Goal: Information Seeking & Learning: Learn about a topic

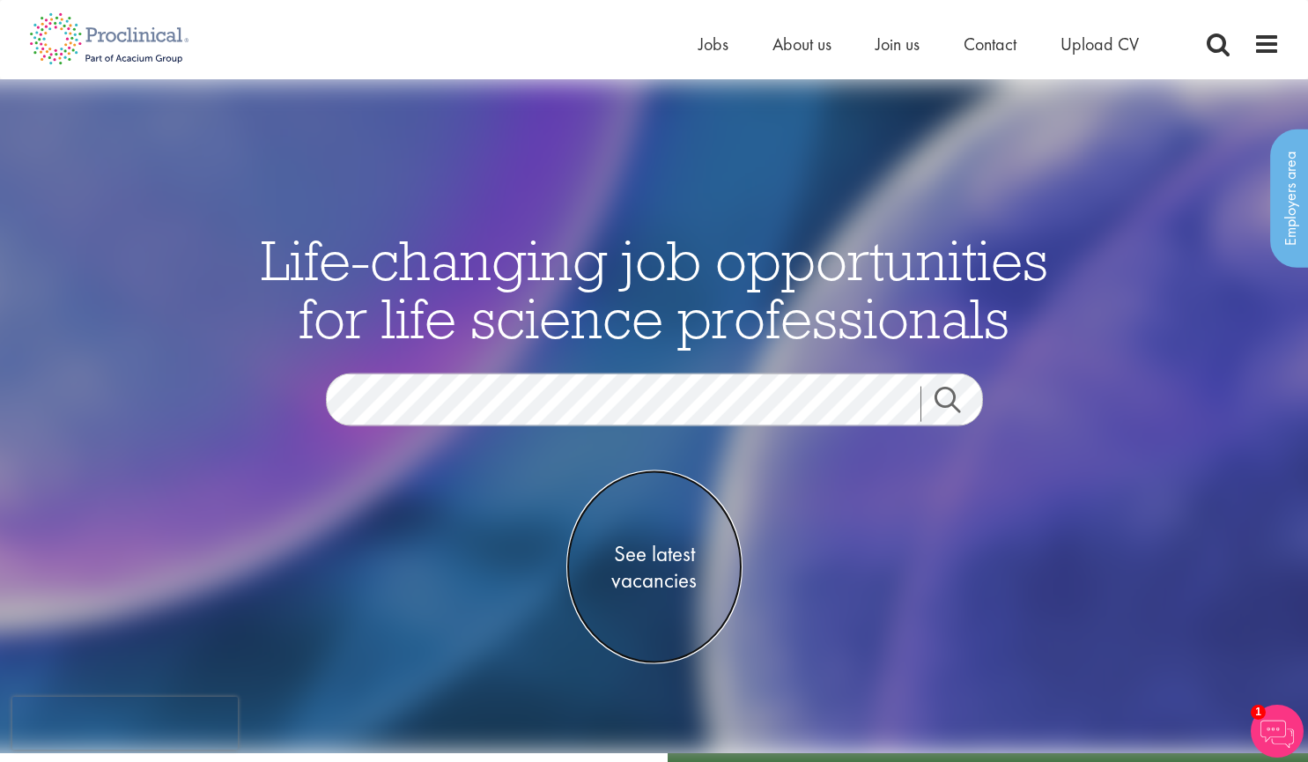
click at [656, 547] on span "See latest vacancies" at bounding box center [654, 566] width 176 height 53
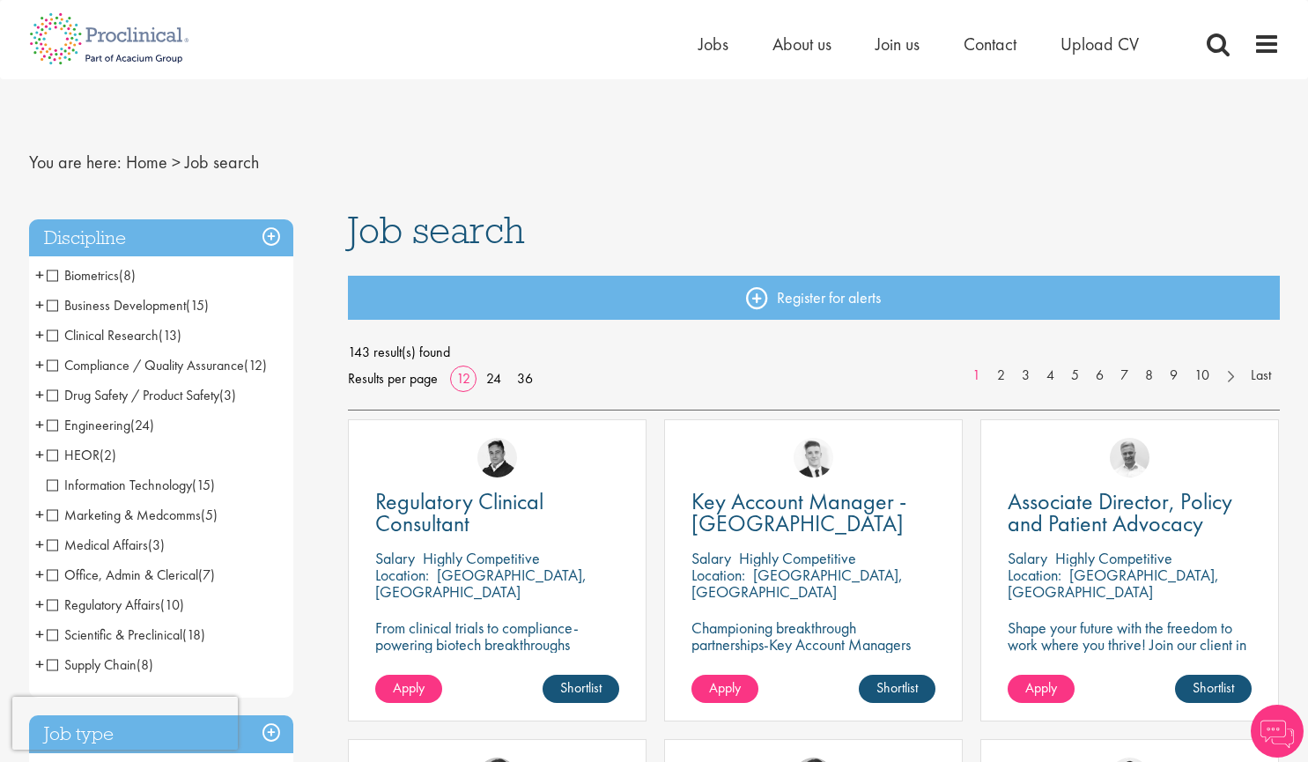
click at [199, 247] on h3 "Discipline" at bounding box center [161, 238] width 264 height 38
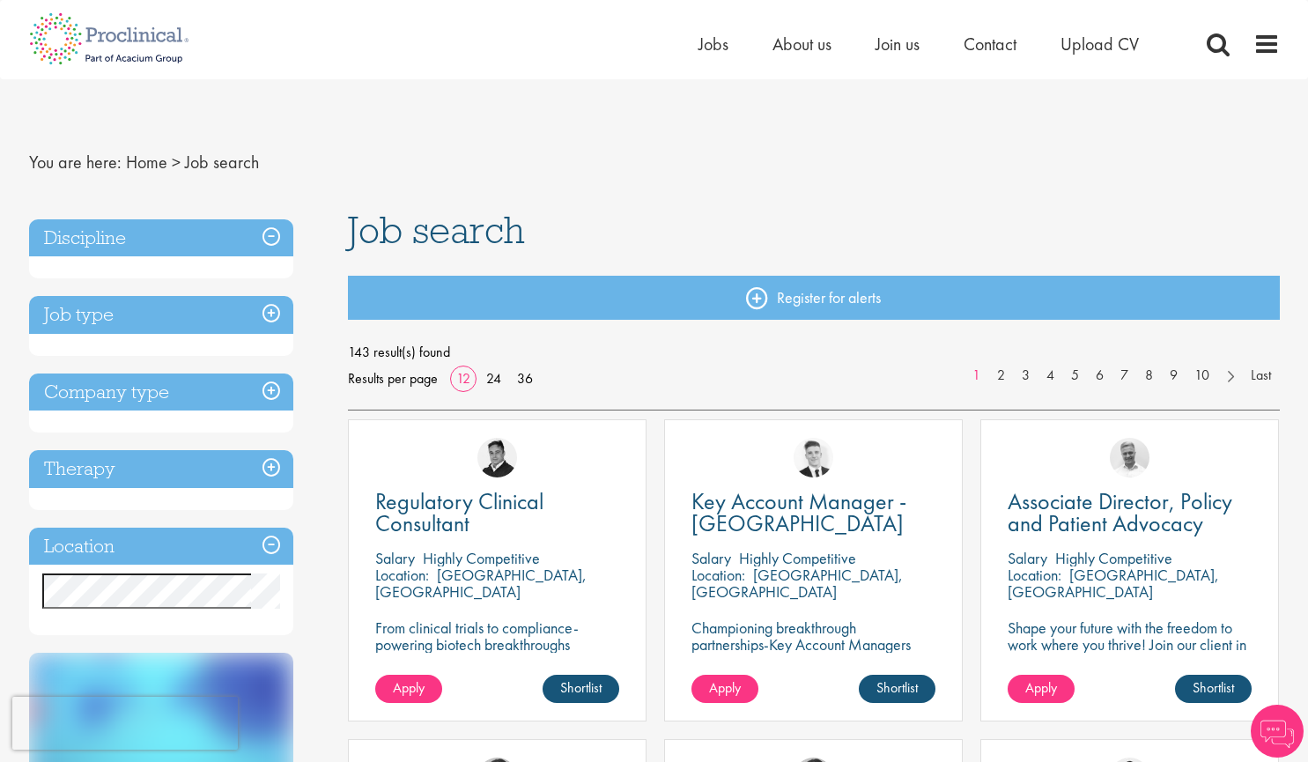
click at [107, 545] on h3 "Location" at bounding box center [161, 547] width 264 height 38
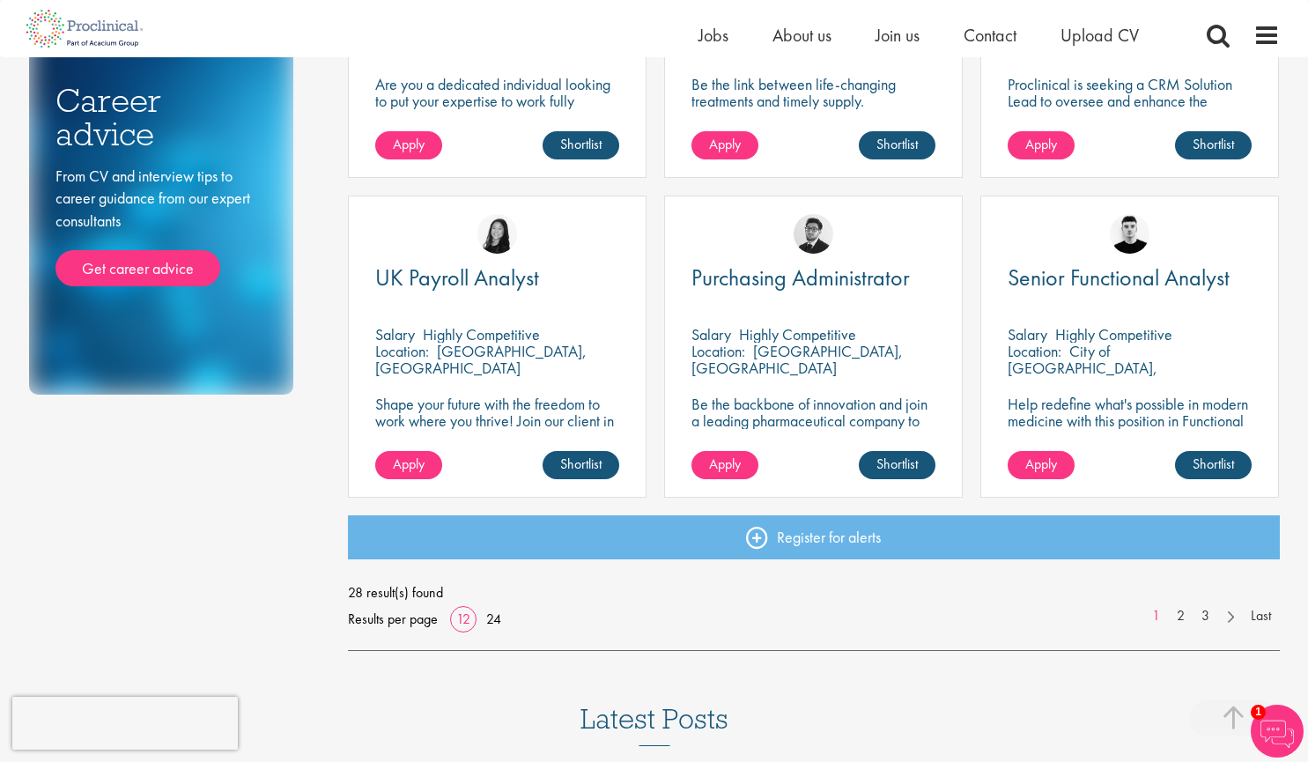
scroll to position [1162, 0]
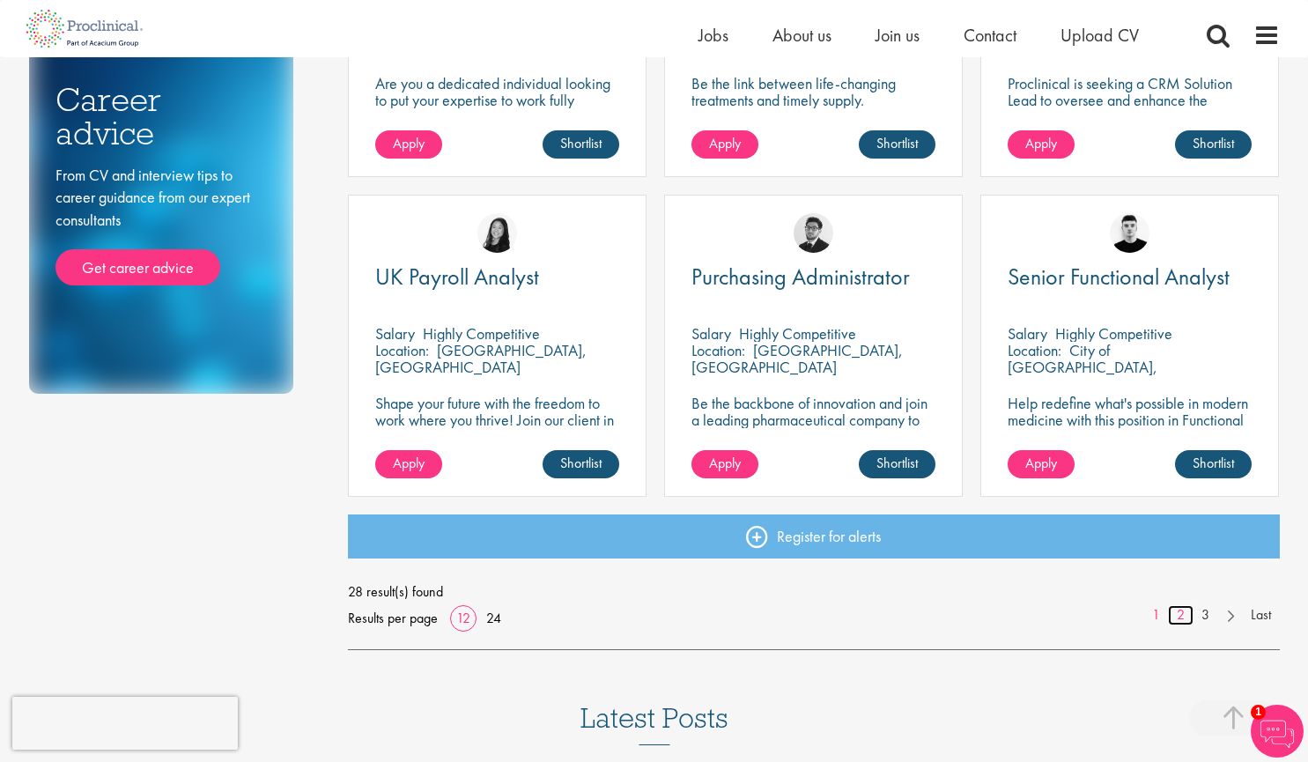
click at [1178, 621] on link "2" at bounding box center [1181, 615] width 26 height 20
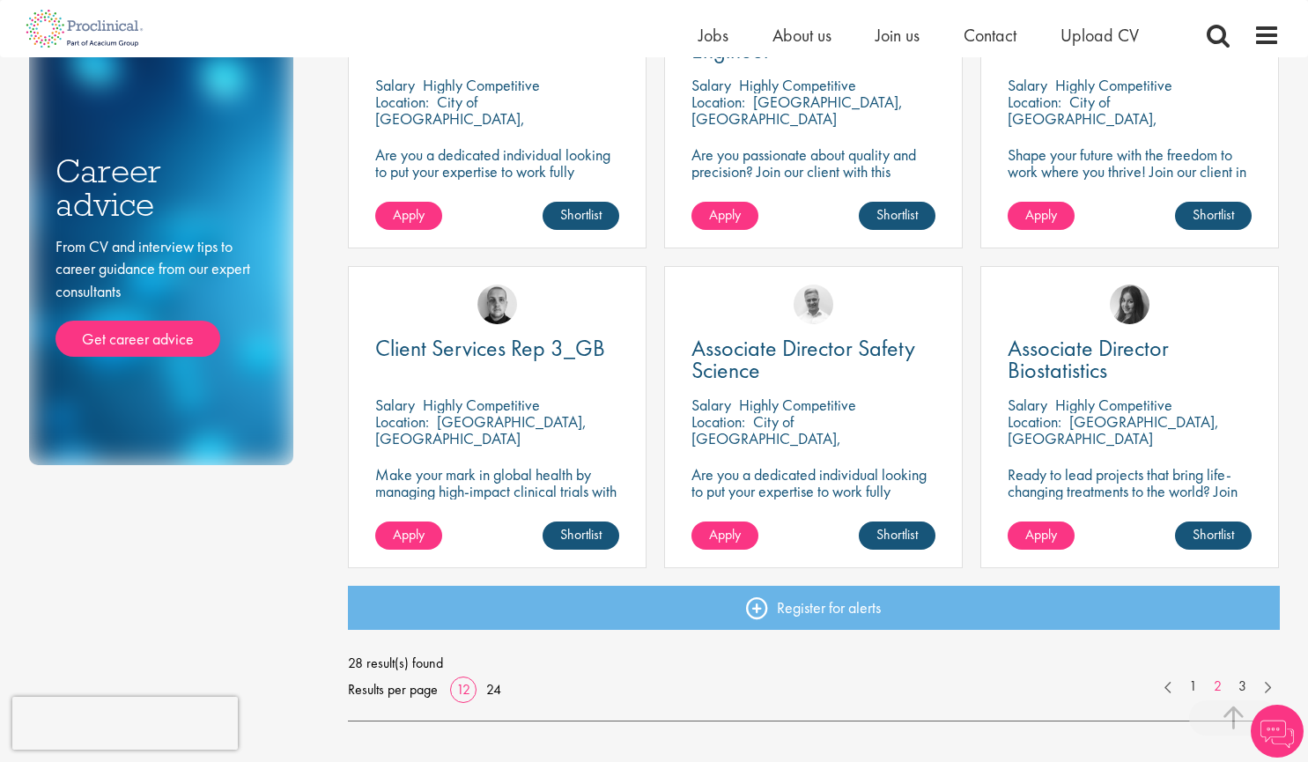
scroll to position [1200, 0]
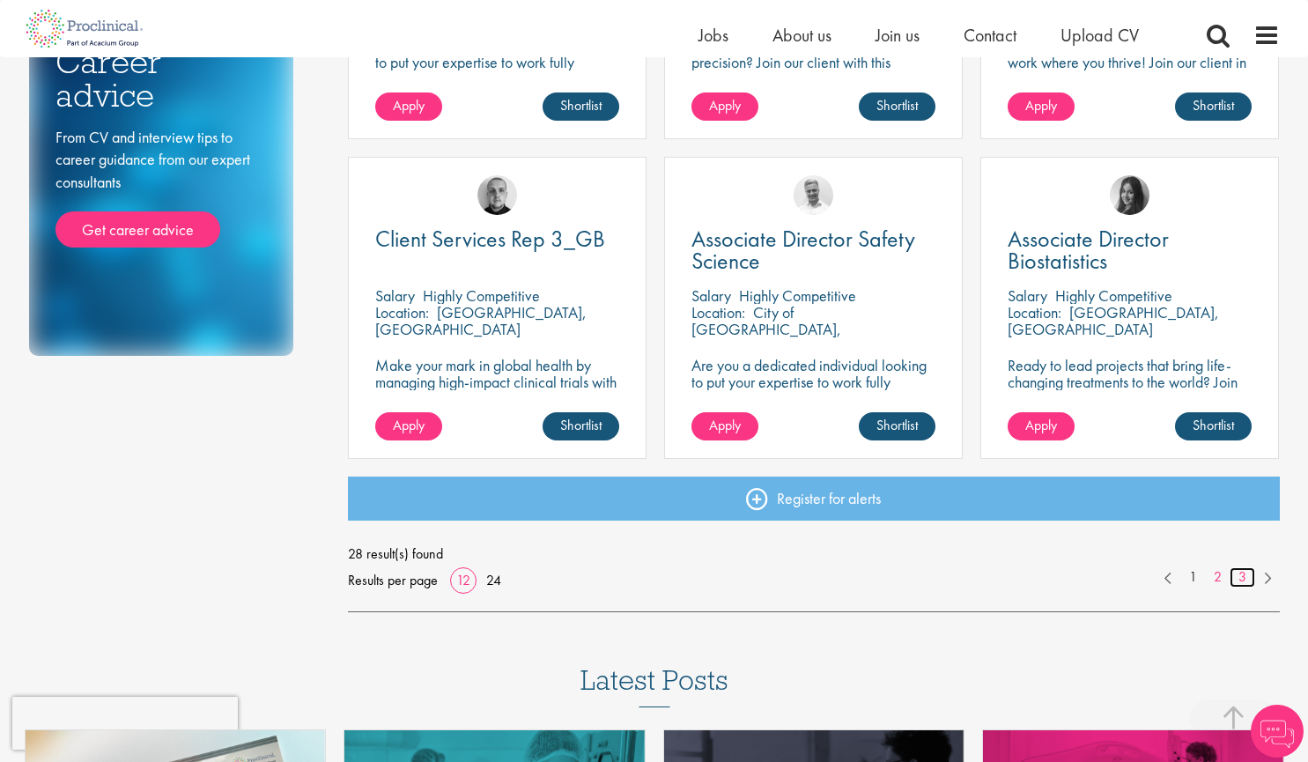
click at [1248, 573] on link "3" at bounding box center [1243, 577] width 26 height 20
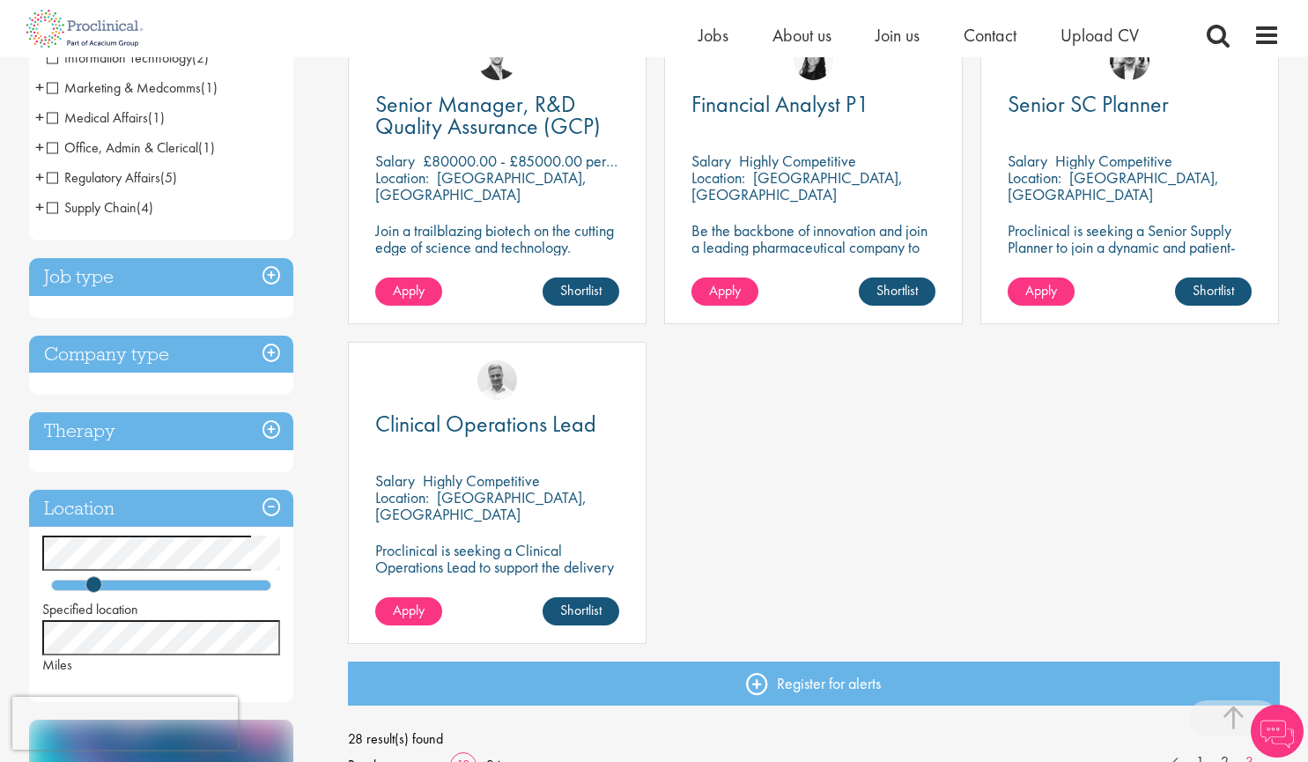
scroll to position [384, 0]
